Goal: Task Accomplishment & Management: Manage account settings

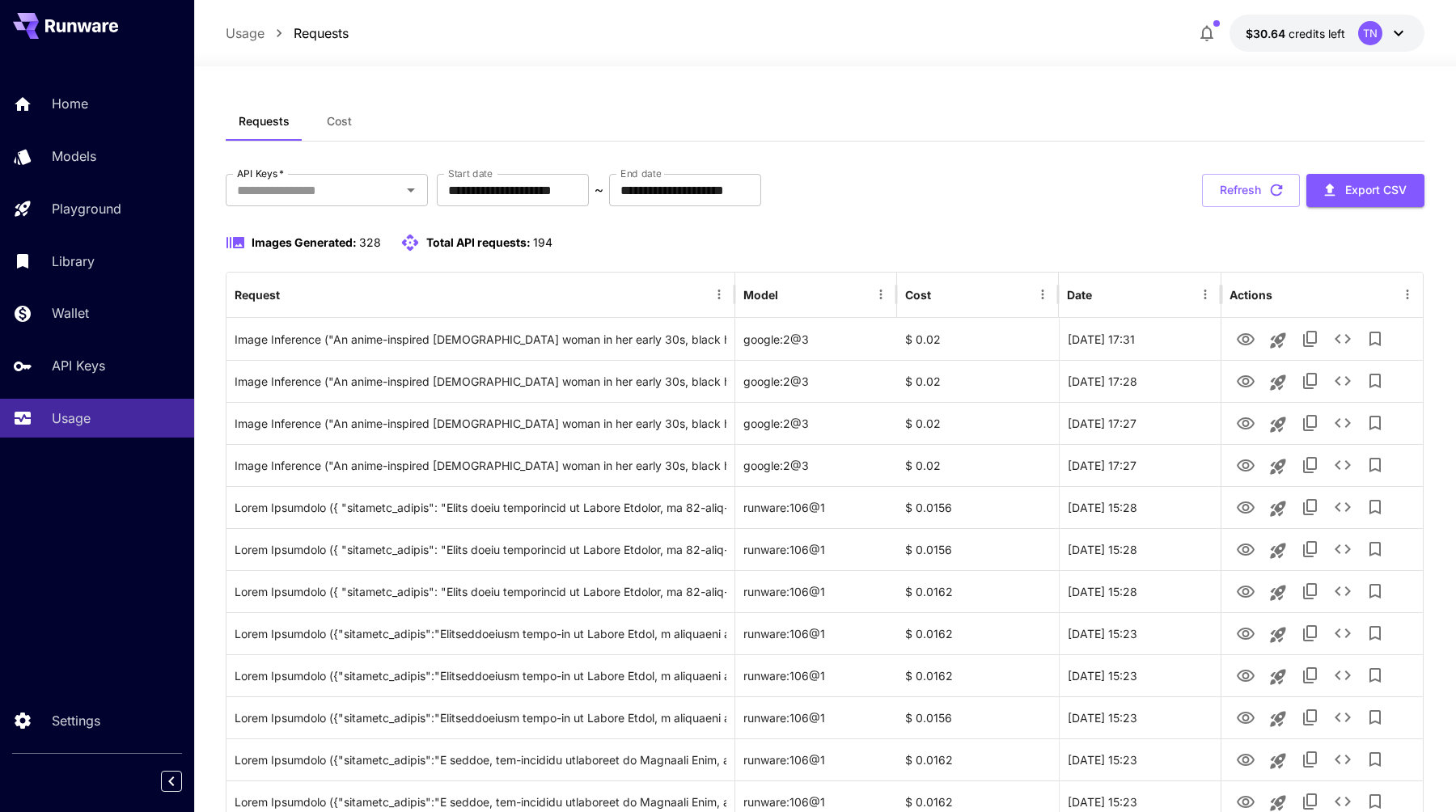
click at [97, 353] on link "API Keys" at bounding box center [97, 366] width 194 height 40
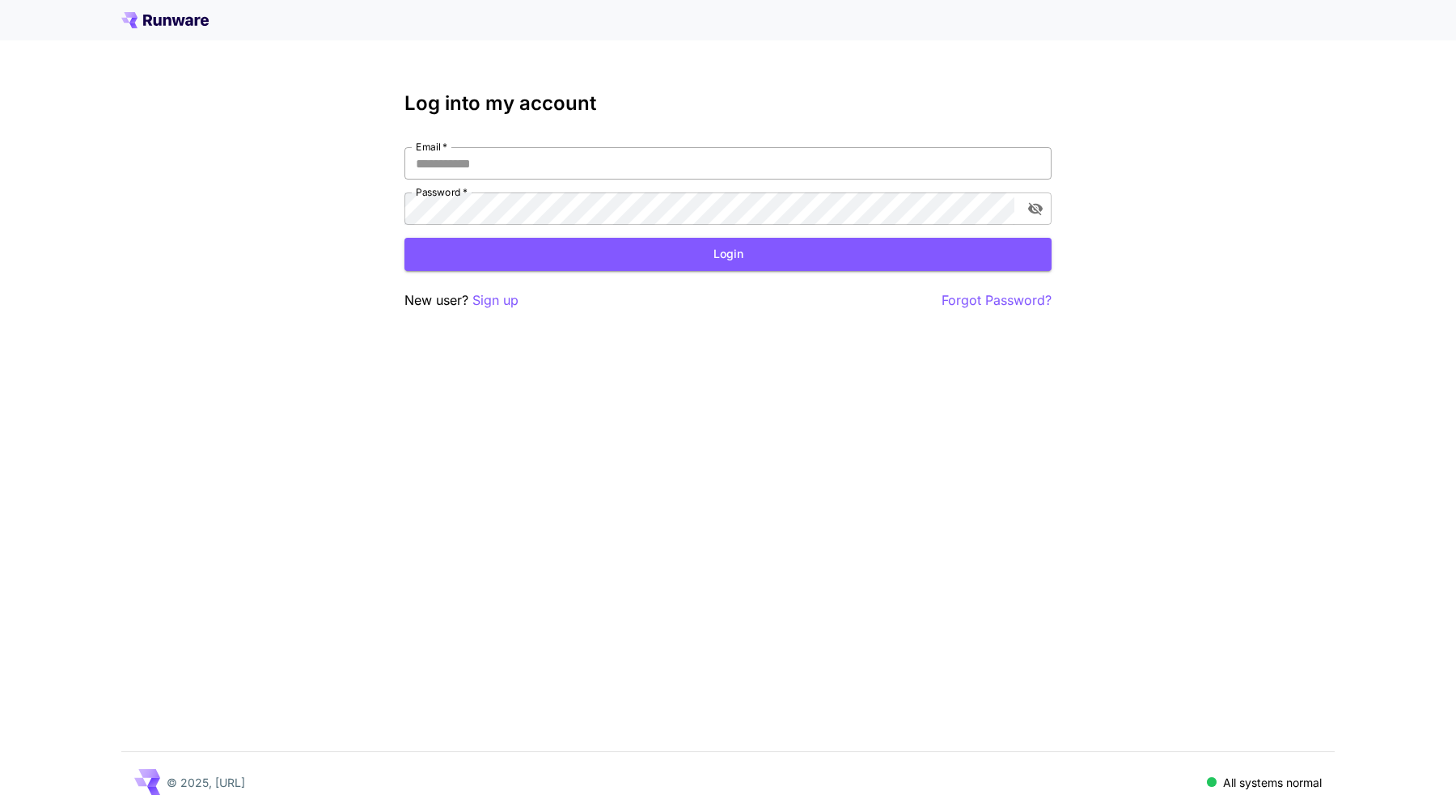
click at [866, 175] on input "Email   *" at bounding box center [728, 163] width 648 height 33
type input "**********"
click at [685, 255] on button "Login" at bounding box center [728, 255] width 648 height 33
